Goal: Task Accomplishment & Management: Use online tool/utility

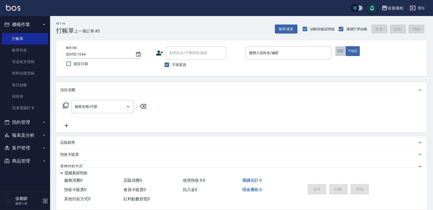
click at [336, 50] on button "指定" at bounding box center [340, 51] width 11 height 10
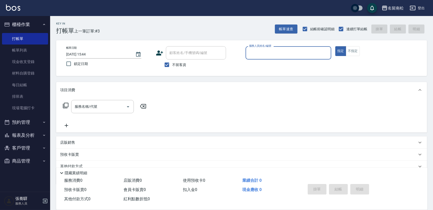
click at [294, 50] on input "服務人員姓名/編號" at bounding box center [288, 53] width 81 height 9
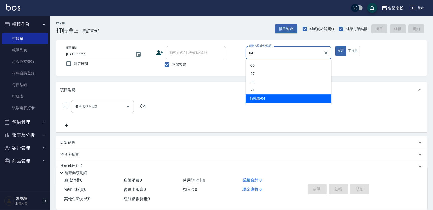
type input "[PERSON_NAME]04"
type button "true"
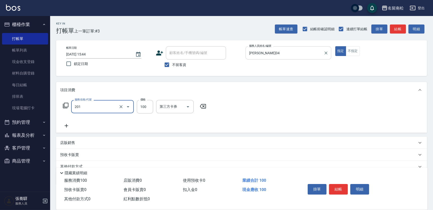
type input "洗髮[100](201)"
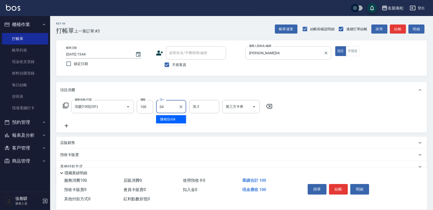
type input "[PERSON_NAME]04"
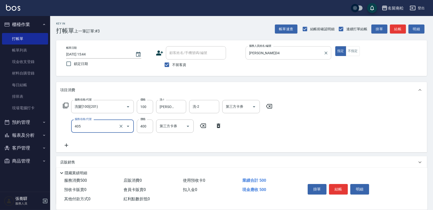
type input "剪髮(400)(405)"
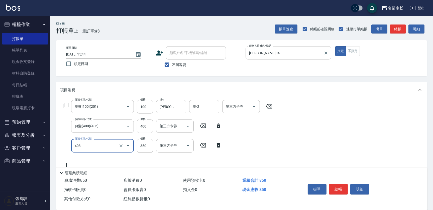
type input "剪髮(350)(403)"
drag, startPoint x: 301, startPoint y: 134, endPoint x: 327, endPoint y: 154, distance: 32.9
click at [303, 133] on div "服務名稱/代號 洗髮[100](201) 服務名稱/代號 價格 100 價格 洗-1 [PERSON_NAME]-04 洗-1 洗-2 洗-2 第三方卡券 第…" at bounding box center [241, 135] width 370 height 74
click at [336, 189] on button "結帳" at bounding box center [338, 189] width 19 height 11
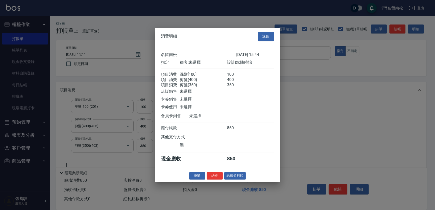
click at [233, 178] on button "結帳並列印" at bounding box center [235, 176] width 22 height 8
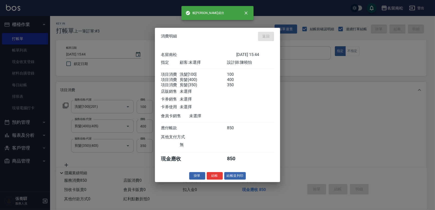
type input "[DATE] 16:35"
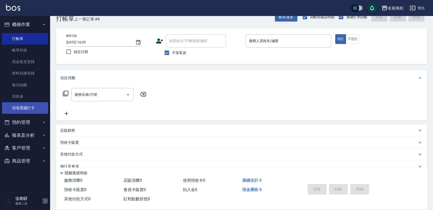
scroll to position [22, 0]
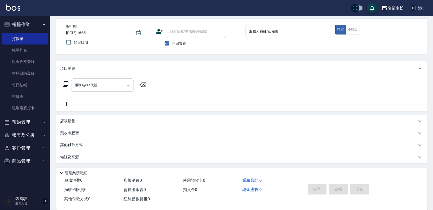
click at [26, 136] on button "報表及分析" at bounding box center [25, 135] width 46 height 13
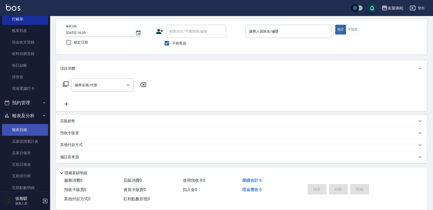
scroll to position [91, 0]
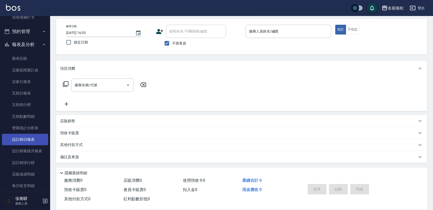
click at [35, 139] on link "設計師日報表" at bounding box center [25, 140] width 46 height 12
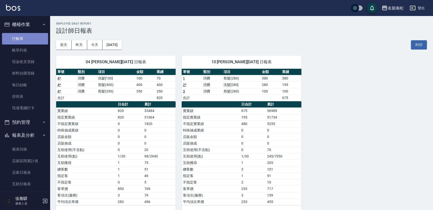
click at [32, 35] on link "打帳單" at bounding box center [25, 39] width 46 height 12
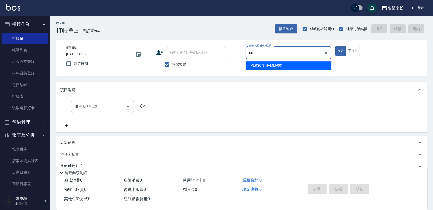
type input "[PERSON_NAME]-001"
type button "true"
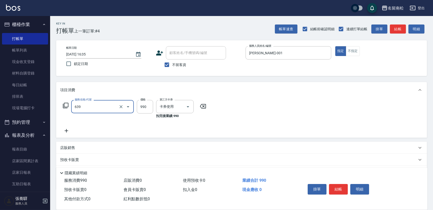
type input "(芙)蘆薈髮膜套卡(自材)(639)"
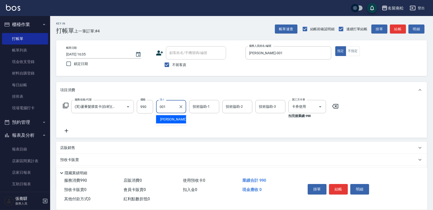
type input "[PERSON_NAME]-001"
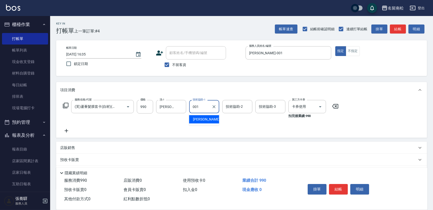
type input "[PERSON_NAME]-001"
click at [362, 190] on button "明細" at bounding box center [359, 189] width 19 height 11
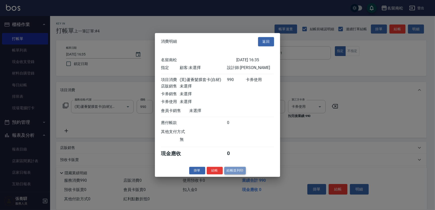
click at [240, 173] on button "結帳並列印" at bounding box center [235, 171] width 22 height 8
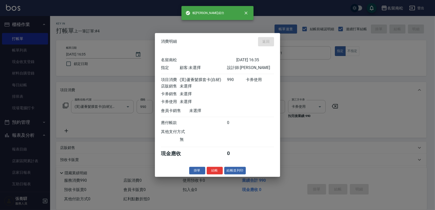
type input "[DATE] 16:39"
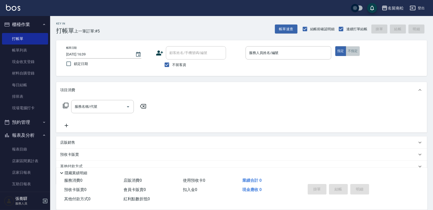
click at [355, 51] on button "不指定" at bounding box center [352, 51] width 14 height 10
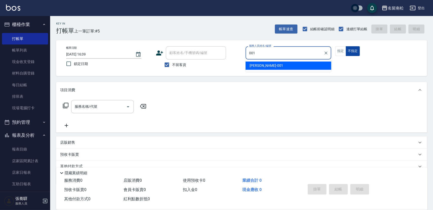
type input "[PERSON_NAME]-001"
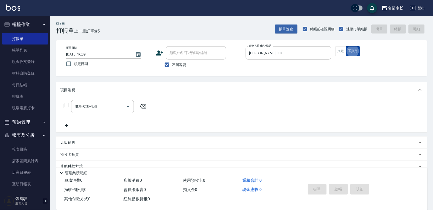
type button "false"
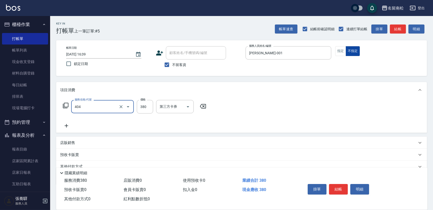
type input "剪髮(380)(404)"
type input "400"
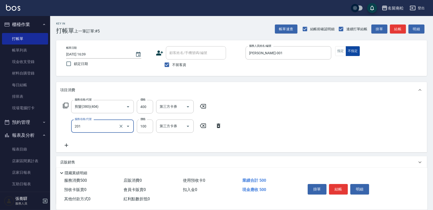
type input "洗髮[100](201)"
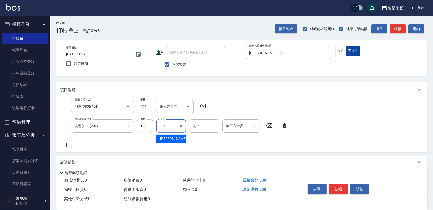
type input "[PERSON_NAME]-001"
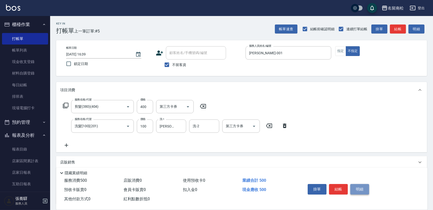
click at [356, 190] on button "明細" at bounding box center [359, 189] width 19 height 11
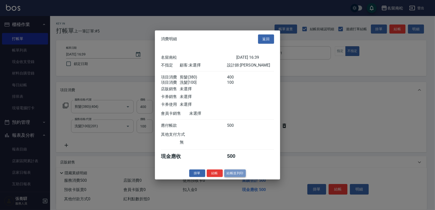
click at [241, 174] on button "結帳並列印" at bounding box center [235, 173] width 22 height 8
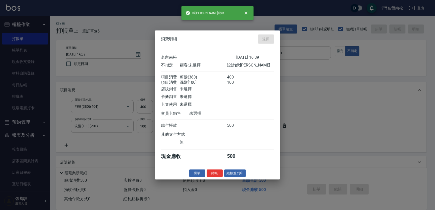
type input "[DATE] 16:40"
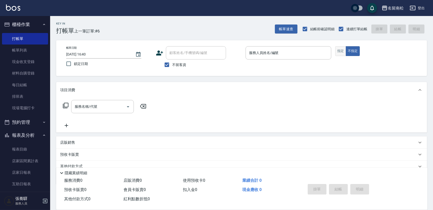
click at [345, 49] on button "指定" at bounding box center [340, 51] width 11 height 10
click at [339, 51] on button "指定" at bounding box center [340, 51] width 11 height 10
click at [297, 55] on input "服務人員姓名/編號" at bounding box center [288, 53] width 81 height 9
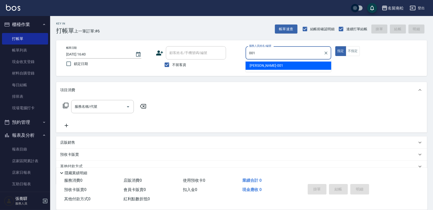
type input "[PERSON_NAME]-001"
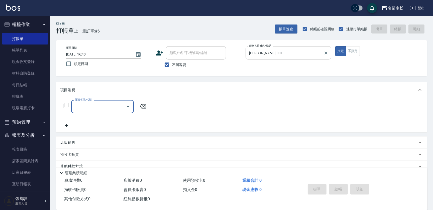
type input "1"
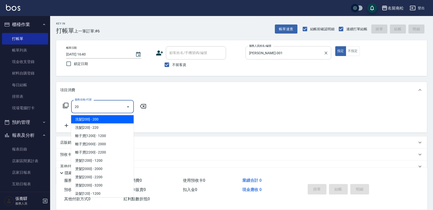
type input "2"
type input "1"
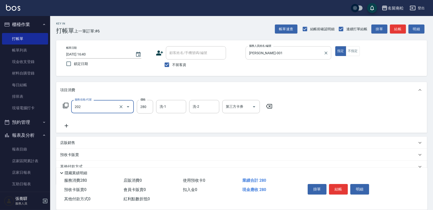
type input "洗髮[280](202)"
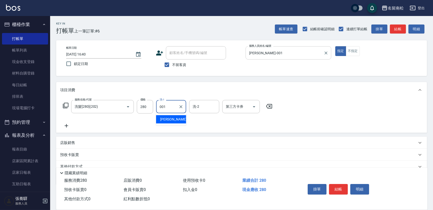
type input "[PERSON_NAME]-001"
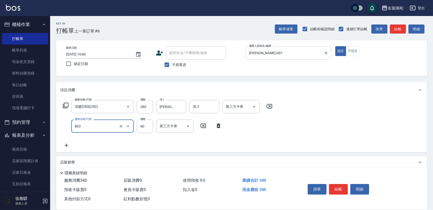
type input "吹捲(803)"
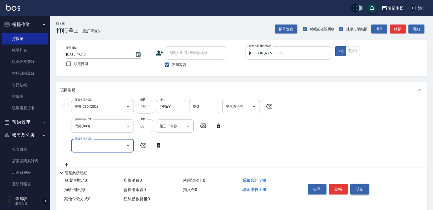
click at [353, 188] on button "明細" at bounding box center [359, 189] width 19 height 11
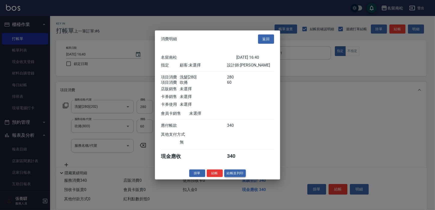
click at [234, 173] on button "結帳並列印" at bounding box center [235, 173] width 22 height 8
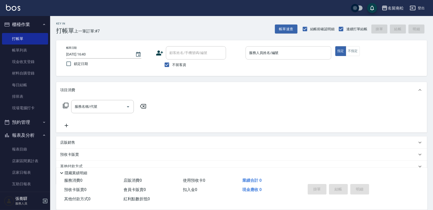
click at [309, 53] on input "服務人員姓名/編號" at bounding box center [288, 53] width 81 height 9
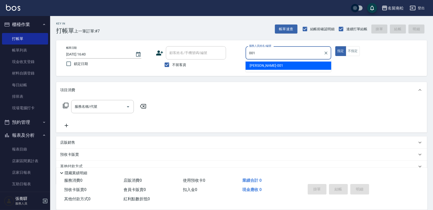
type input "[PERSON_NAME]-001"
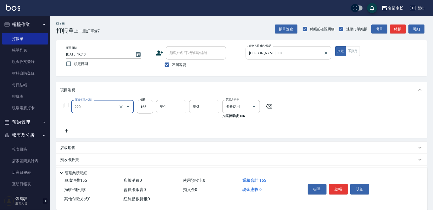
type input "洗髮卡券(165)(220)"
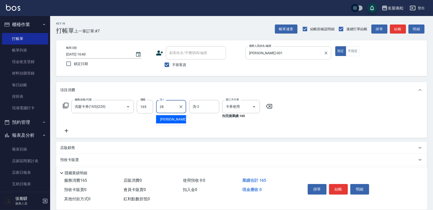
type input "[PERSON_NAME]-28"
click at [362, 185] on button "明細" at bounding box center [359, 189] width 19 height 11
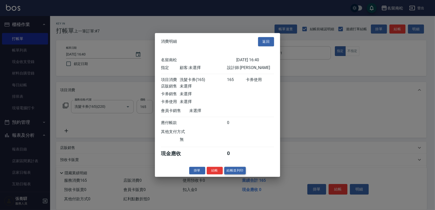
click at [235, 173] on button "結帳並列印" at bounding box center [235, 171] width 22 height 8
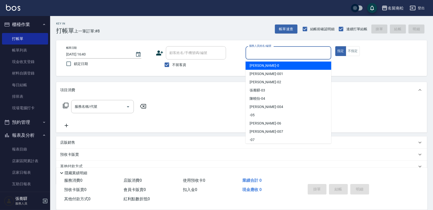
click at [311, 51] on input "服務人員姓名/編號" at bounding box center [288, 53] width 81 height 9
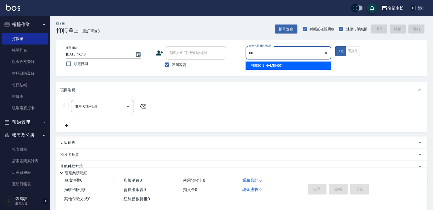
type input "[PERSON_NAME]-001"
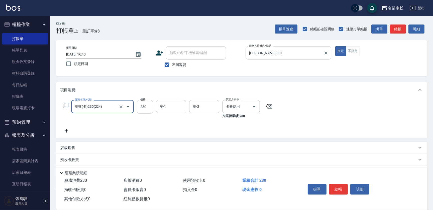
type input "洗髮(卡)230(224)"
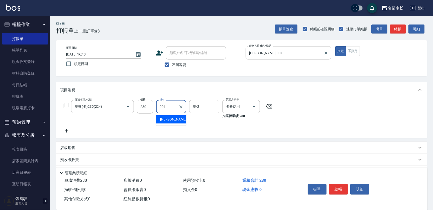
type input "[PERSON_NAME]-001"
click at [352, 189] on button "明細" at bounding box center [359, 189] width 19 height 11
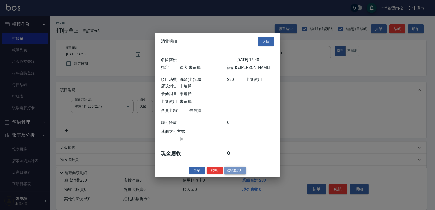
click at [229, 171] on button "結帳並列印" at bounding box center [235, 171] width 22 height 8
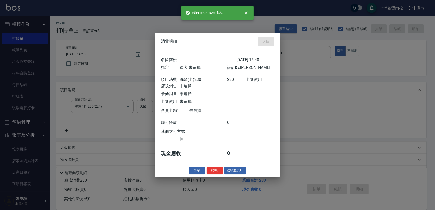
type input "[DATE] 16:41"
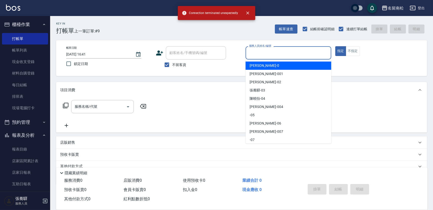
click at [280, 54] on input "服務人員姓名/編號" at bounding box center [288, 53] width 81 height 9
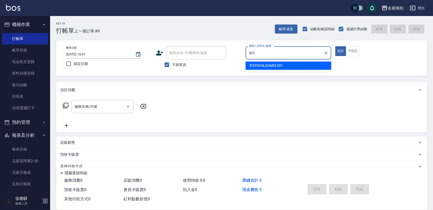
type input "[PERSON_NAME]-001"
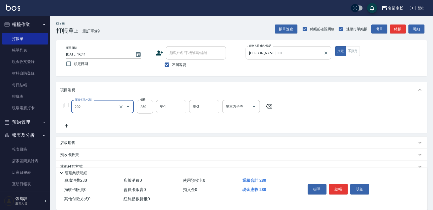
type input "洗髮[280](202)"
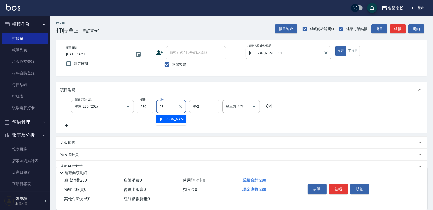
type input "[PERSON_NAME]-28"
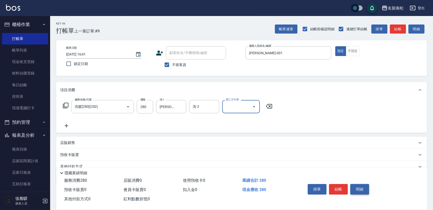
click at [361, 190] on button "明細" at bounding box center [359, 189] width 19 height 11
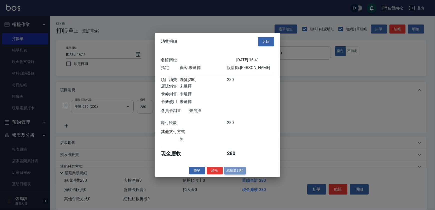
click at [233, 171] on button "結帳並列印" at bounding box center [235, 171] width 22 height 8
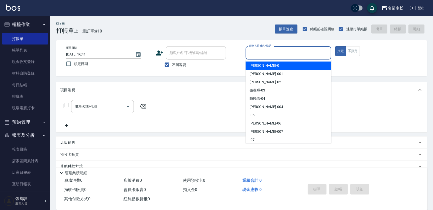
click at [290, 55] on input "服務人員姓名/編號" at bounding box center [288, 53] width 81 height 9
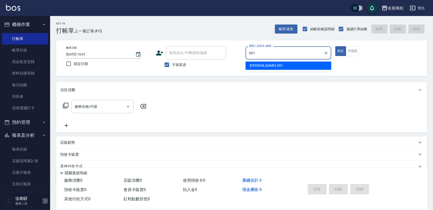
type input "[PERSON_NAME]-001"
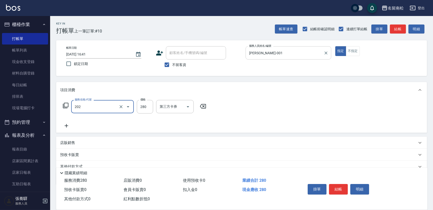
type input "洗髮[280](202)"
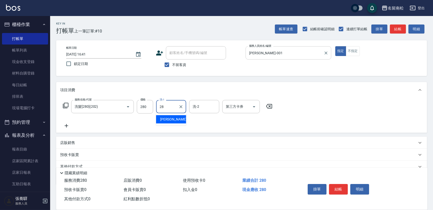
type input "[PERSON_NAME]-28"
drag, startPoint x: 359, startPoint y: 190, endPoint x: 324, endPoint y: 181, distance: 36.9
click at [359, 190] on button "明細" at bounding box center [359, 189] width 19 height 11
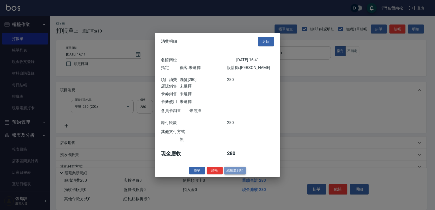
drag, startPoint x: 237, startPoint y: 174, endPoint x: 199, endPoint y: 162, distance: 40.5
click at [237, 174] on button "結帳並列印" at bounding box center [235, 171] width 22 height 8
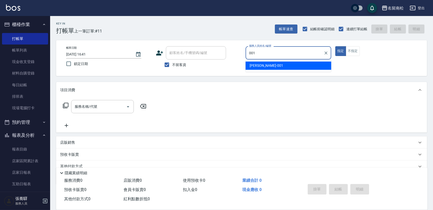
type input "[PERSON_NAME]-001"
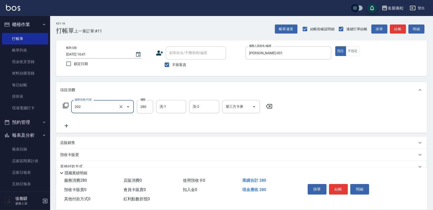
type input "洗髮[280](202)"
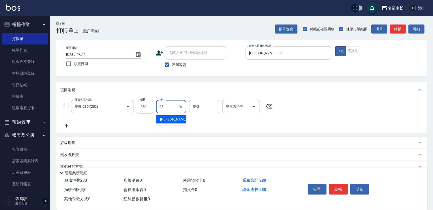
type input "[PERSON_NAME]-28"
click at [352, 189] on button "明細" at bounding box center [359, 189] width 19 height 11
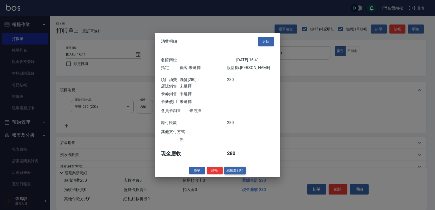
click at [233, 170] on button "結帳並列印" at bounding box center [235, 171] width 22 height 8
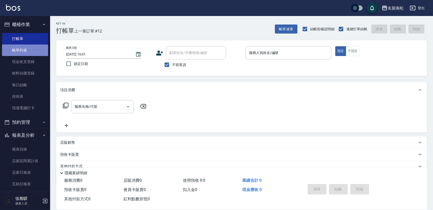
click at [32, 51] on link "帳單列表" at bounding box center [25, 51] width 46 height 12
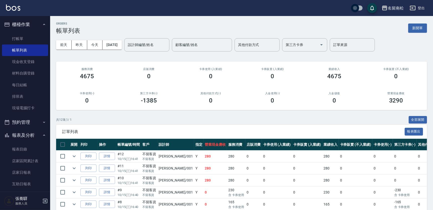
click at [432, 165] on html "名留南松 登出 櫃檯作業 打帳單 帳單列表 現金收支登錄 材料自購登錄 每日結帳 排班表 現場電腦打卡 預約管理 預約管理 單日預約紀錄 單週預約紀錄 報表及…" at bounding box center [216, 157] width 433 height 314
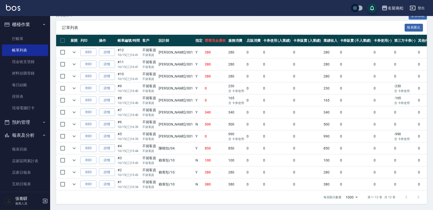
click at [204, 135] on td "0" at bounding box center [216, 137] width 24 height 12
click at [204, 119] on td "500" at bounding box center [216, 125] width 24 height 12
click at [204, 112] on td "340" at bounding box center [216, 113] width 24 height 12
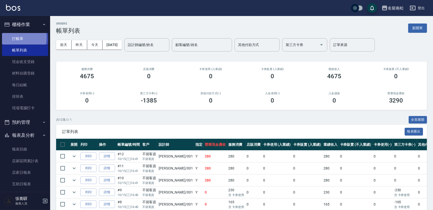
click at [12, 37] on link "打帳單" at bounding box center [25, 39] width 46 height 12
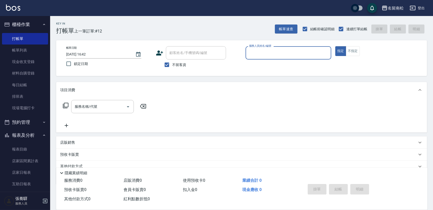
click at [247, 57] on div "服務人員姓名/編號" at bounding box center [288, 52] width 86 height 13
type input "[PERSON_NAME]-001"
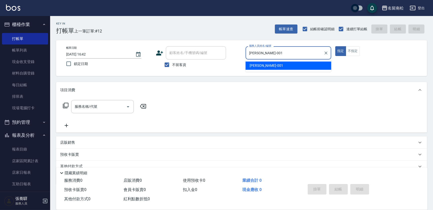
type button "true"
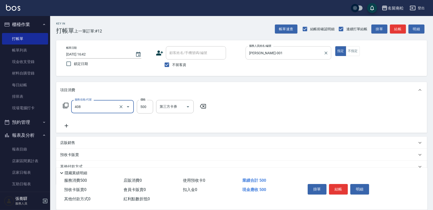
type input "剪髮(500)(408)"
type input "480"
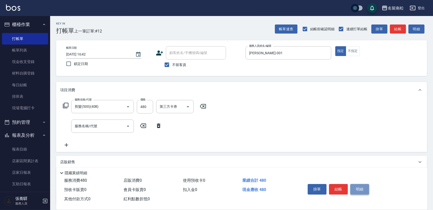
drag, startPoint x: 358, startPoint y: 188, endPoint x: 358, endPoint y: 191, distance: 2.8
click at [358, 191] on button "明細" at bounding box center [359, 189] width 19 height 11
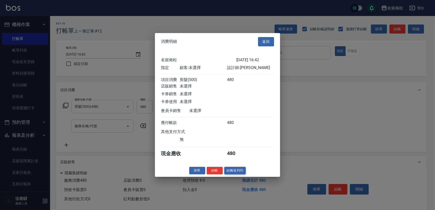
click at [233, 171] on button "結帳並列印" at bounding box center [235, 171] width 22 height 8
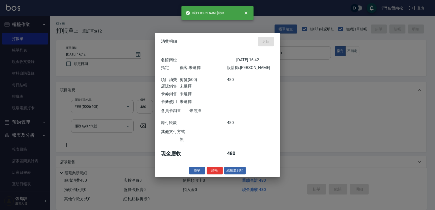
type input "[DATE] 16:44"
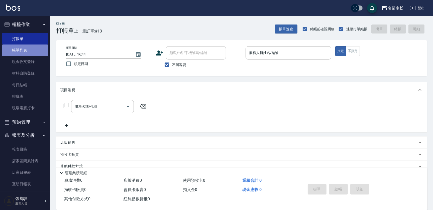
click at [34, 50] on link "帳單列表" at bounding box center [25, 51] width 46 height 12
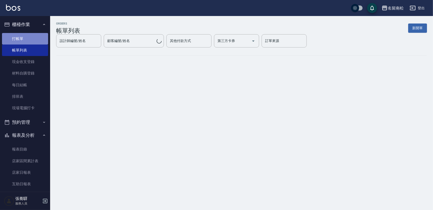
click at [40, 43] on link "打帳單" at bounding box center [25, 39] width 46 height 12
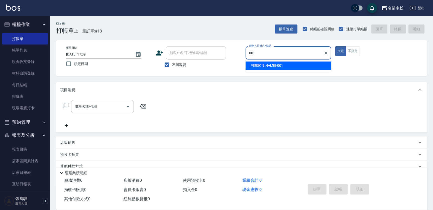
type input "[PERSON_NAME]-001"
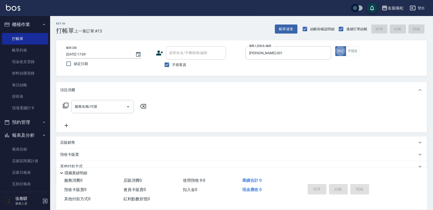
type button "true"
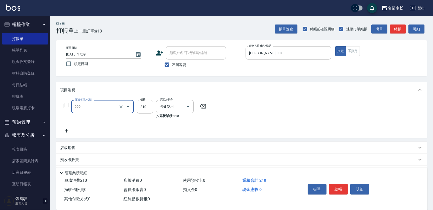
type input "洗髮卡券[210](222)"
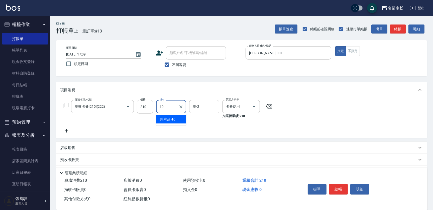
type input "[PERSON_NAME]-10"
click at [357, 186] on button "明細" at bounding box center [359, 189] width 19 height 11
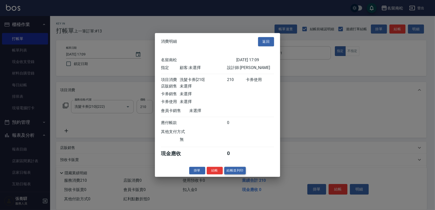
click at [235, 171] on button "結帳並列印" at bounding box center [235, 171] width 22 height 8
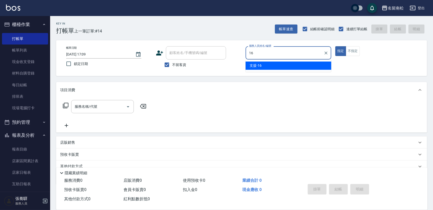
type input "支援-16"
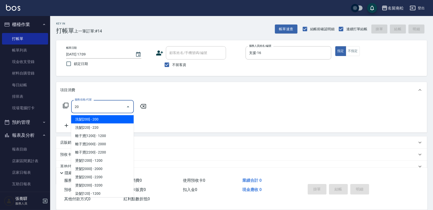
type input "2"
type input "5"
type input "4"
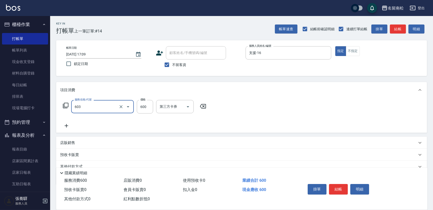
type input "護髮[600](603)"
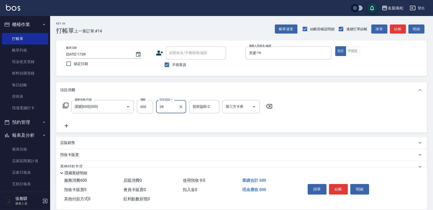
type input "[PERSON_NAME]-28"
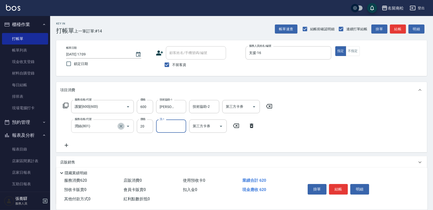
click at [122, 129] on button "Clear" at bounding box center [120, 126] width 7 height 7
type input "潤絲(801)"
click at [120, 128] on icon "Clear" at bounding box center [120, 126] width 5 height 5
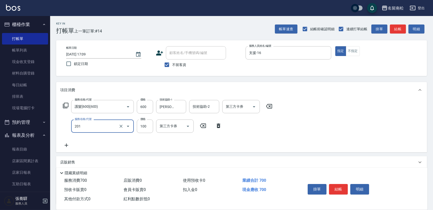
type input "洗髮[100](201)"
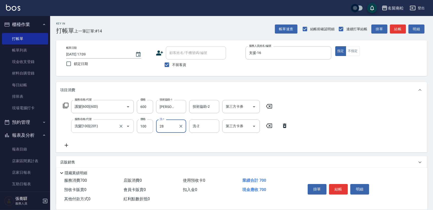
type input "[PERSON_NAME]-28"
click at [341, 189] on button "結帳" at bounding box center [338, 189] width 19 height 11
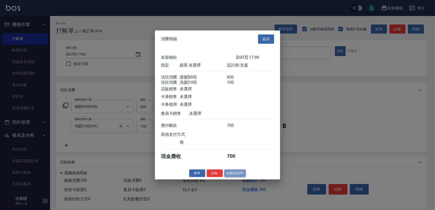
click at [239, 175] on button "結帳並列印" at bounding box center [235, 173] width 22 height 8
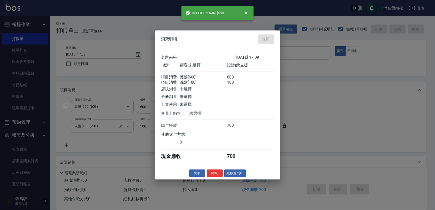
type input "[DATE] 17:18"
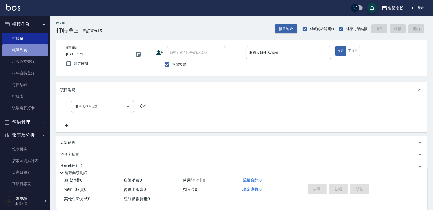
click at [33, 47] on link "帳單列表" at bounding box center [25, 51] width 46 height 12
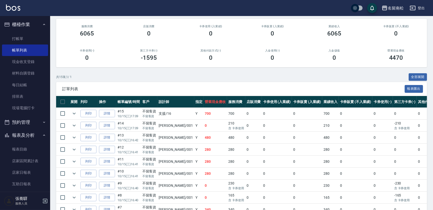
scroll to position [45, 0]
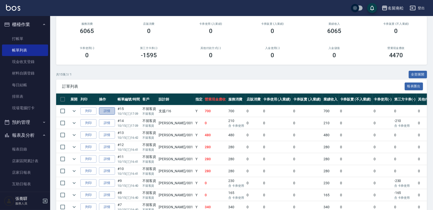
click at [106, 111] on link "詳情" at bounding box center [107, 111] width 16 height 8
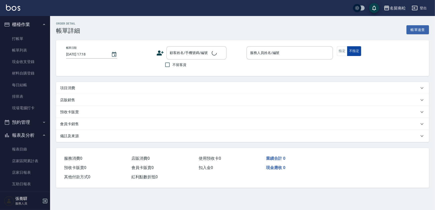
type input "[DATE] 17:09"
checkbox input "true"
type input "支援-16"
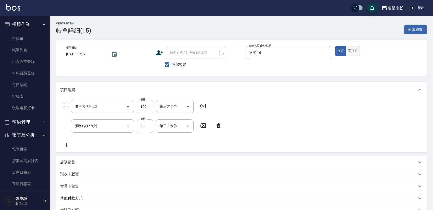
type input "洗髮[100](201)"
type input "護髮[600](603)"
click at [353, 52] on button "不指定" at bounding box center [352, 51] width 14 height 10
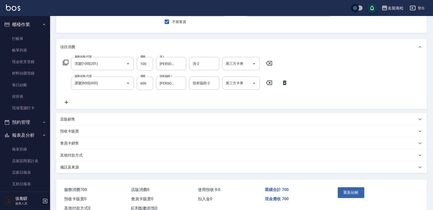
scroll to position [45, 0]
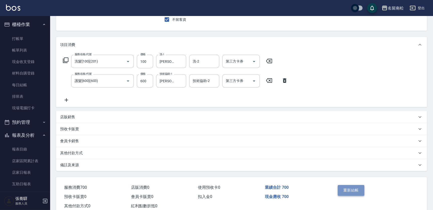
click at [353, 190] on button "重新結帳" at bounding box center [350, 190] width 27 height 11
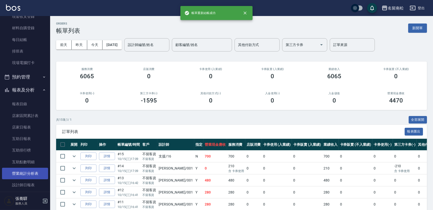
scroll to position [68, 0]
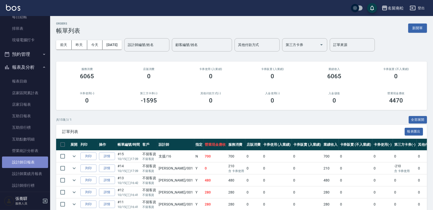
click at [38, 160] on link "設計師日報表" at bounding box center [25, 163] width 46 height 12
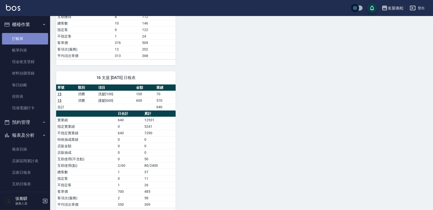
click at [29, 35] on link "打帳單" at bounding box center [25, 39] width 46 height 12
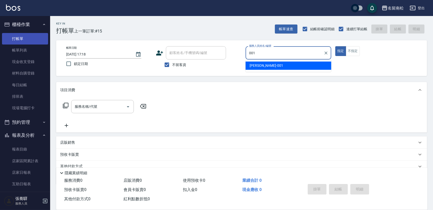
type input "[PERSON_NAME]-001"
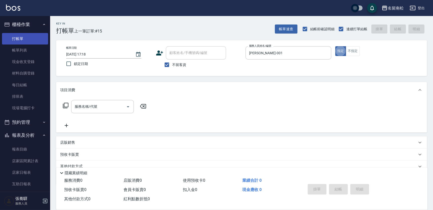
type button "true"
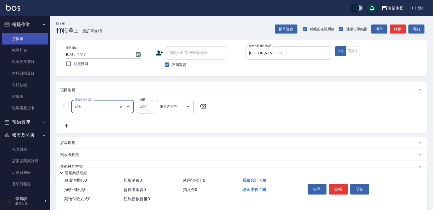
type input "剪髮(400)(405)"
type input "5500"
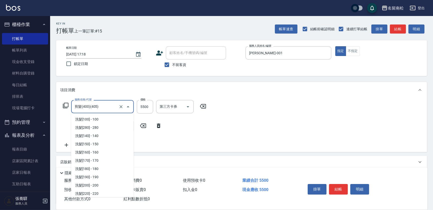
scroll to position [314, 0]
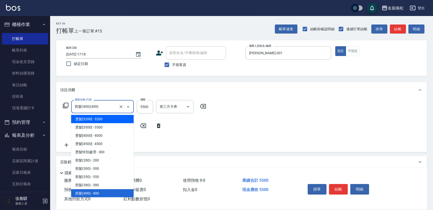
drag, startPoint x: 109, startPoint y: 107, endPoint x: -1, endPoint y: 130, distance: 112.6
click at [0, 130] on html "名留南松 登出 櫃檯作業 打帳單 帳單列表 現金收支登錄 材料自購登錄 每日結帳 排班表 現場電腦打卡 預約管理 預約管理 單日預約紀錄 單週預約紀錄 報表及…" at bounding box center [216, 125] width 433 height 251
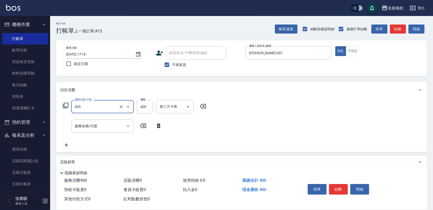
type input "剪髮(400)(405)"
type input "500"
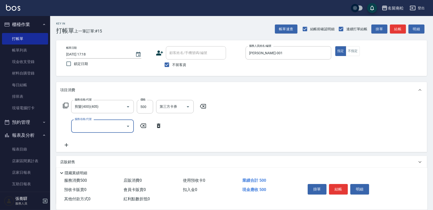
click at [102, 130] on input "服務名稱/代號" at bounding box center [98, 126] width 51 height 9
type input "洗髮[100](201)"
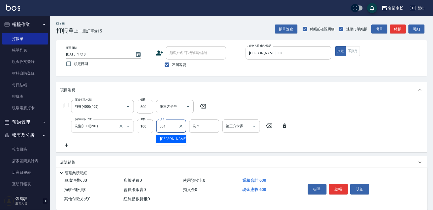
type input "[PERSON_NAME]-001"
drag, startPoint x: 360, startPoint y: 190, endPoint x: 347, endPoint y: 195, distance: 14.0
click at [360, 190] on button "明細" at bounding box center [359, 189] width 19 height 11
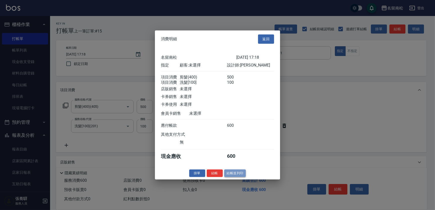
click at [237, 177] on button "結帳並列印" at bounding box center [235, 173] width 22 height 8
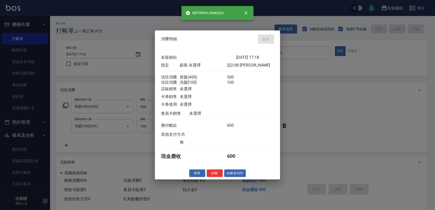
type input "[DATE] 17:38"
